Goal: Navigation & Orientation: Understand site structure

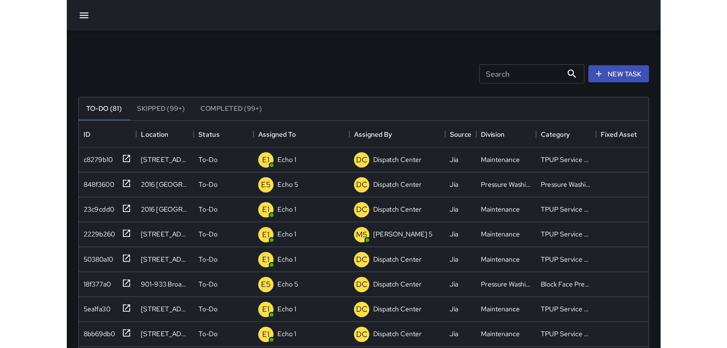
scroll to position [317, 561]
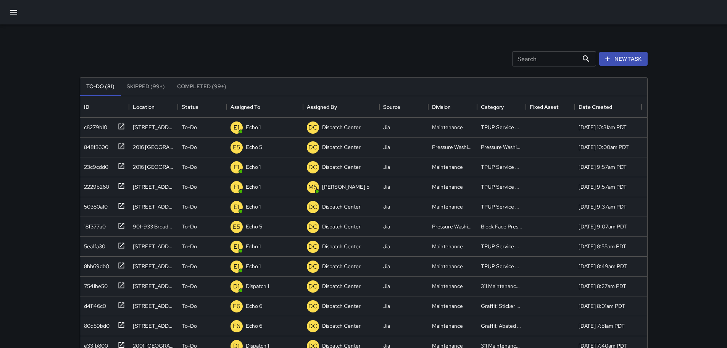
click at [14, 10] on icon "button" at bounding box center [13, 12] width 7 height 5
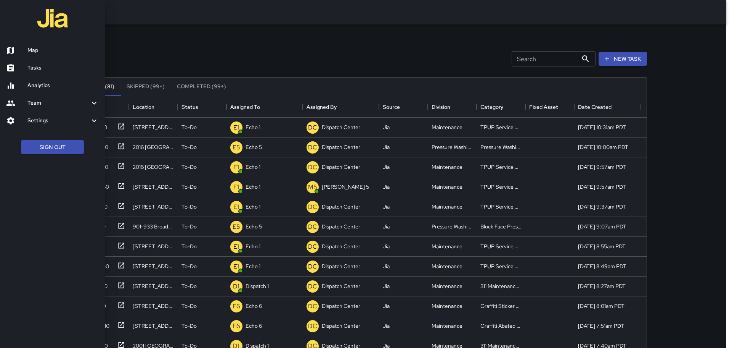
click at [24, 50] on div at bounding box center [16, 50] width 21 height 9
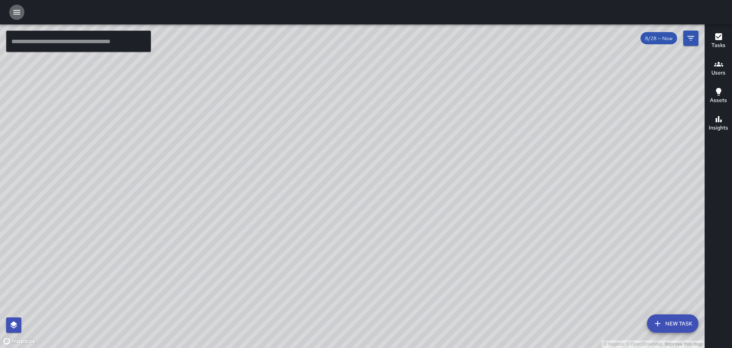
click at [17, 12] on icon "button" at bounding box center [16, 12] width 7 height 5
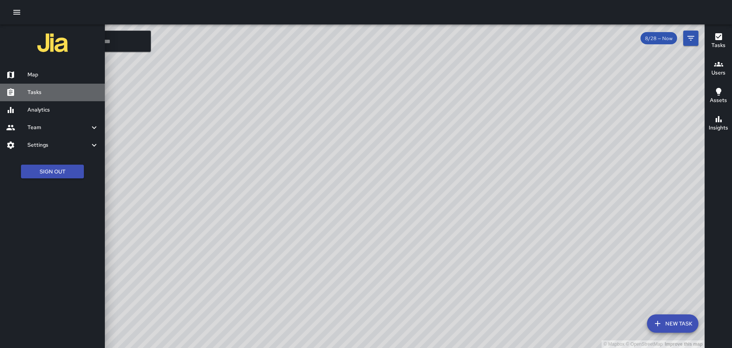
click at [45, 88] on h6 "Tasks" at bounding box center [62, 92] width 71 height 8
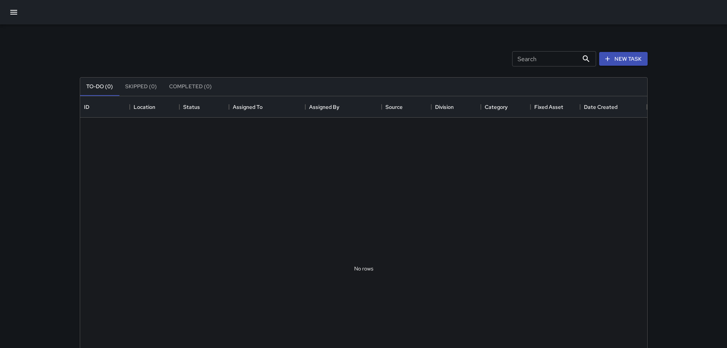
scroll to position [317, 561]
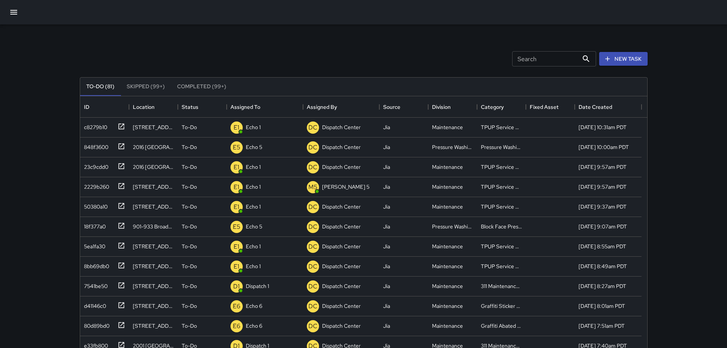
click at [15, 16] on icon "button" at bounding box center [13, 12] width 9 height 9
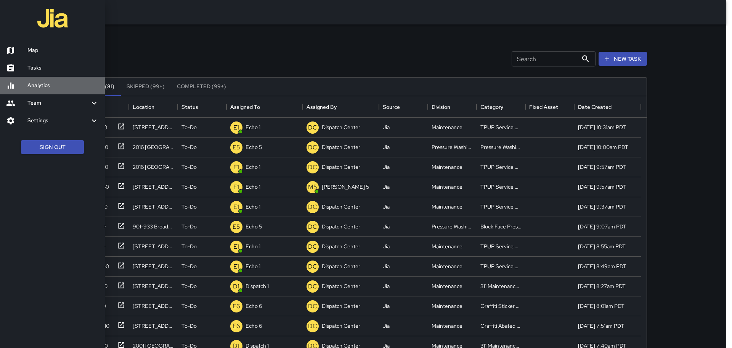
click at [37, 85] on h6 "Analytics" at bounding box center [62, 85] width 71 height 8
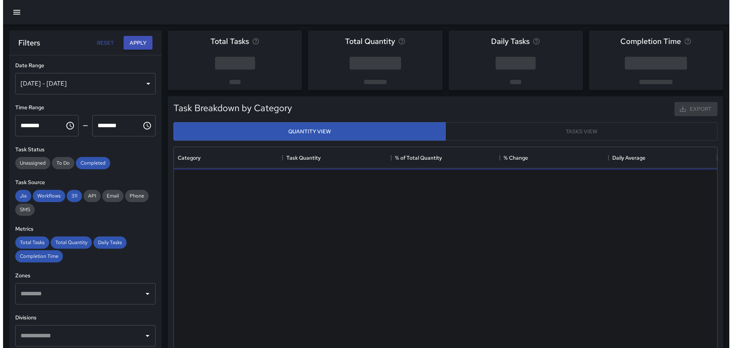
scroll to position [222, 538]
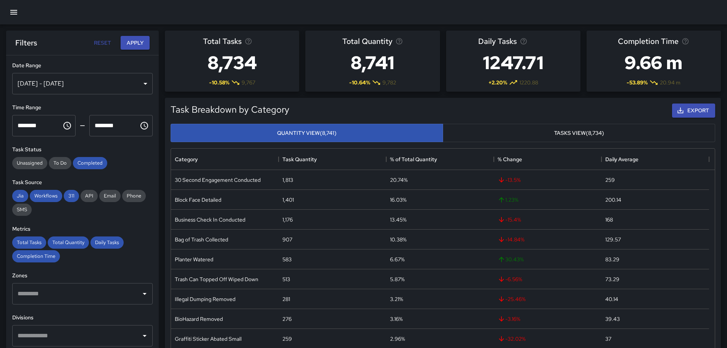
click at [14, 13] on icon "button" at bounding box center [13, 12] width 7 height 5
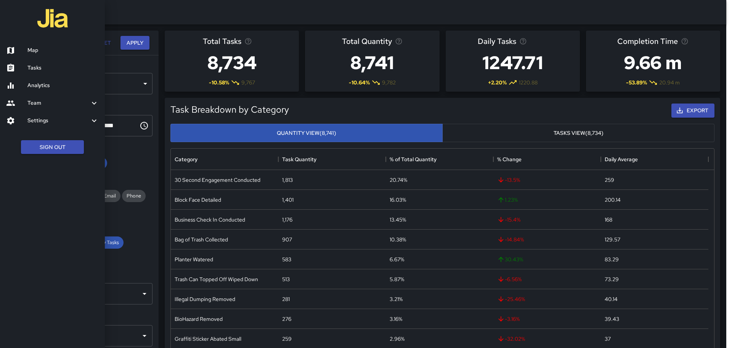
click at [34, 48] on h6 "Map" at bounding box center [62, 50] width 71 height 8
